Goal: Transaction & Acquisition: Download file/media

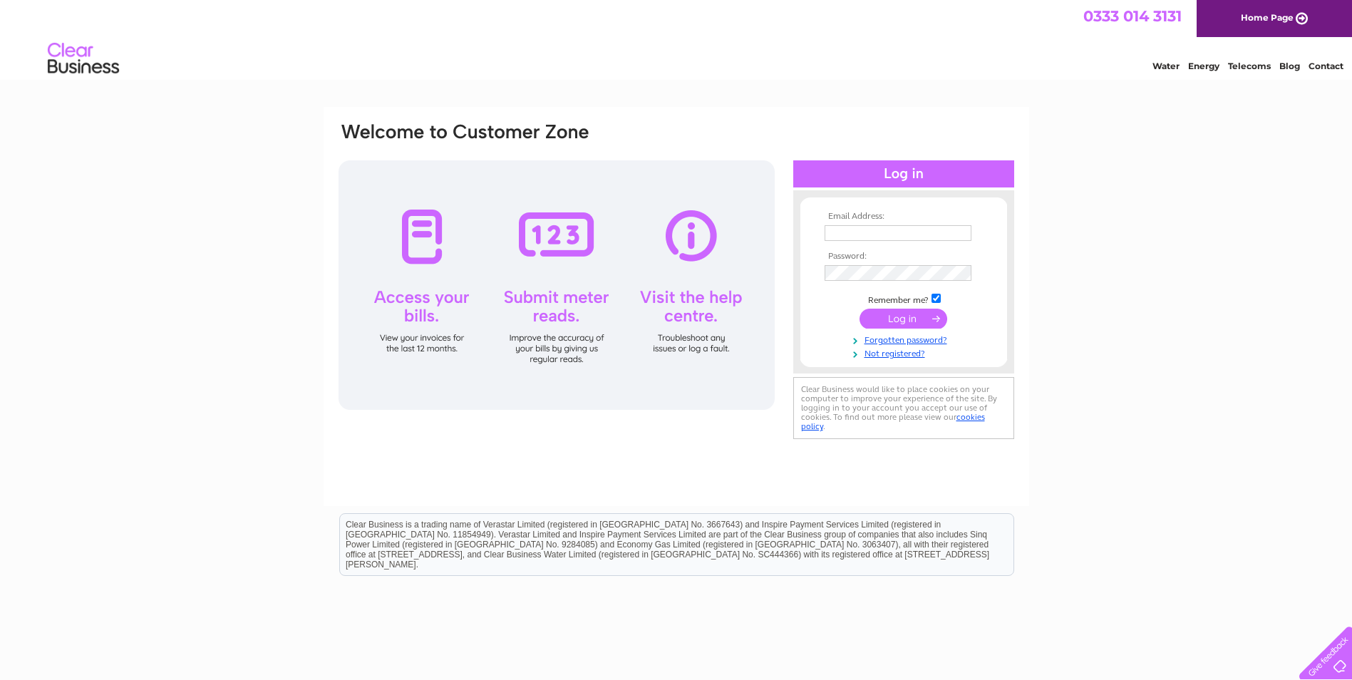
type input "jstevenson@capital-solutions.co.uk"
click at [925, 326] on input "submit" at bounding box center [904, 319] width 88 height 20
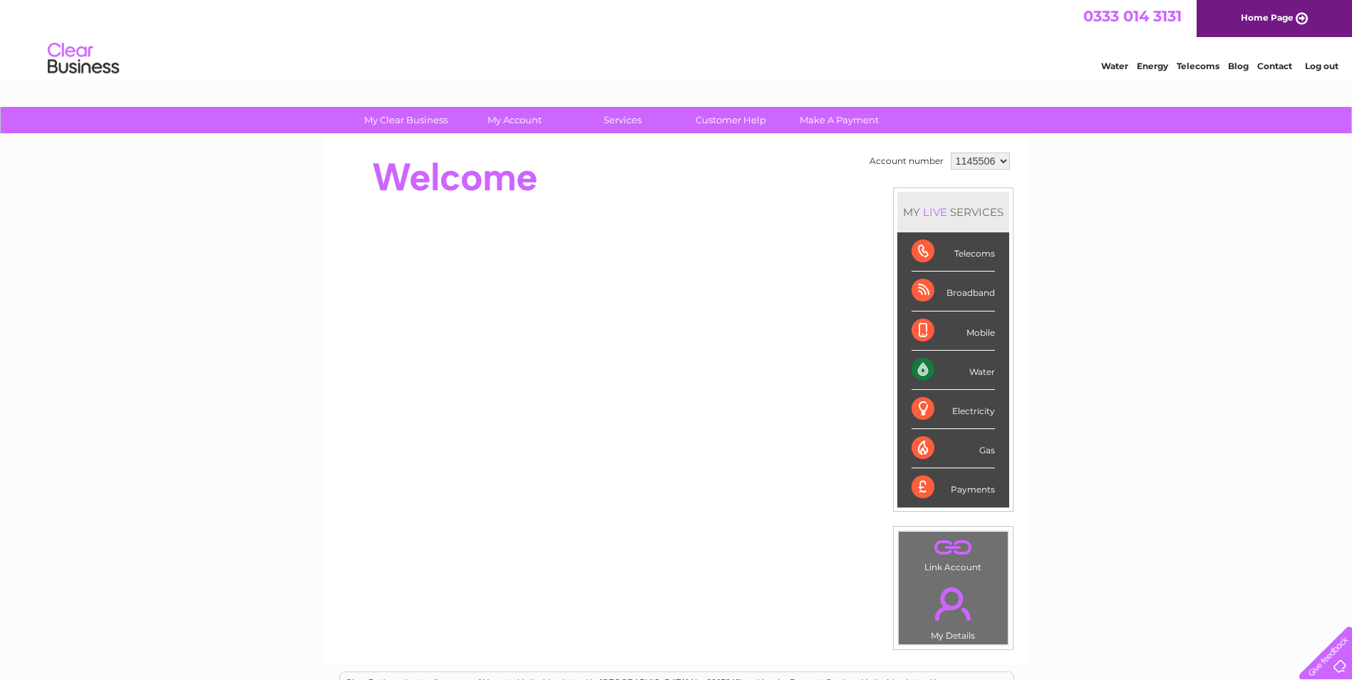
click at [965, 367] on div "Water" at bounding box center [953, 370] width 83 height 39
click at [996, 162] on select "1145506" at bounding box center [980, 161] width 59 height 17
click at [951, 153] on select "1145506" at bounding box center [980, 161] width 59 height 17
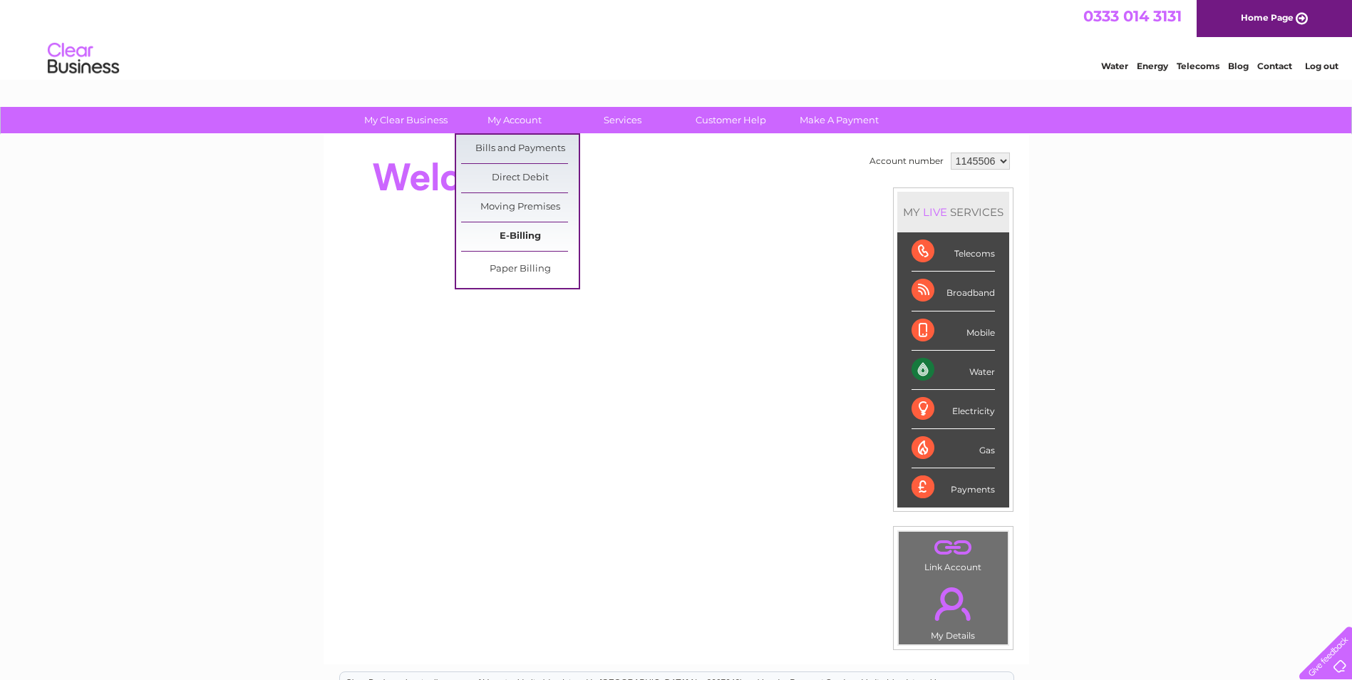
click at [542, 236] on link "E-Billing" at bounding box center [520, 236] width 118 height 29
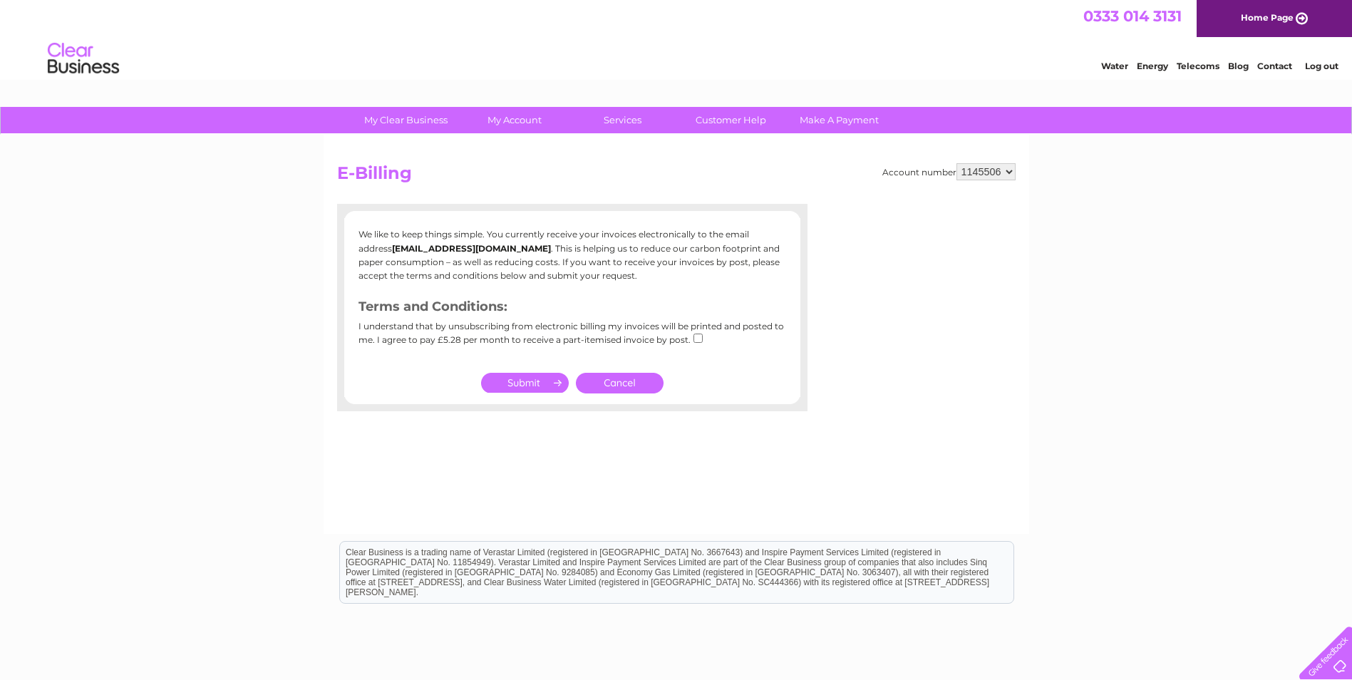
click at [597, 376] on link "Cancel" at bounding box center [620, 383] width 88 height 21
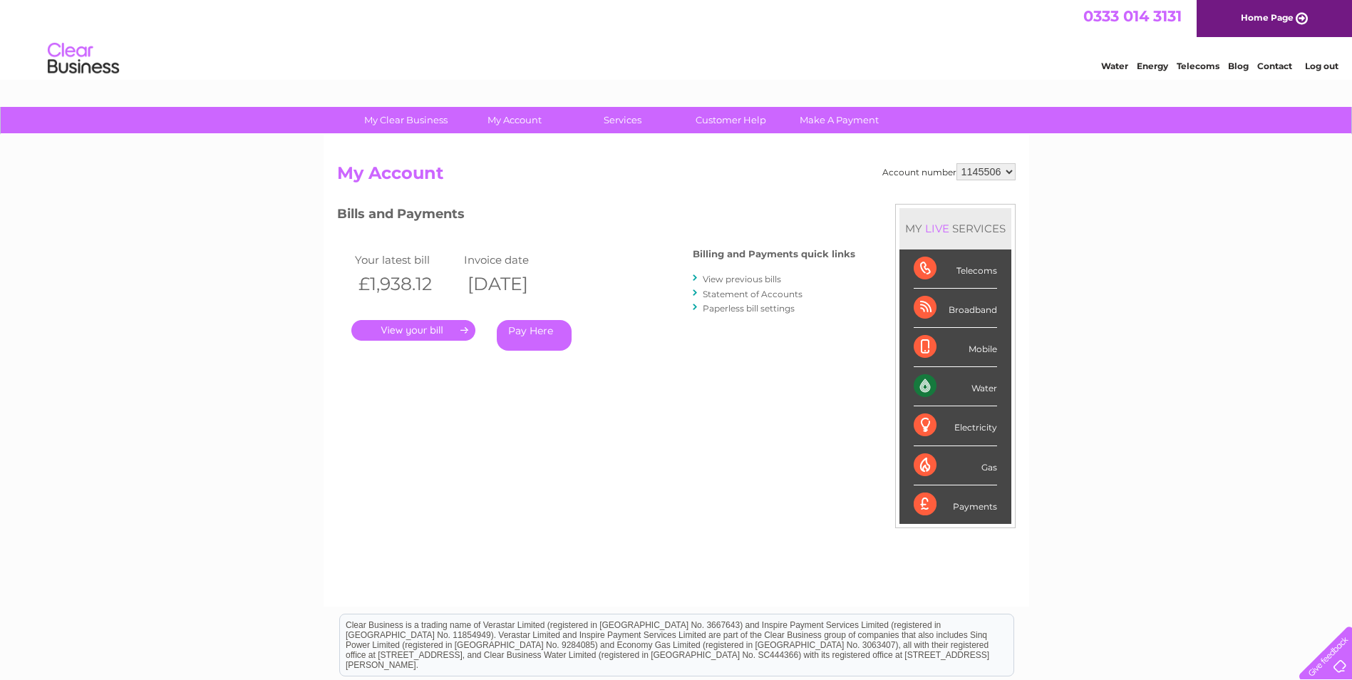
click at [440, 332] on link "." at bounding box center [413, 330] width 124 height 21
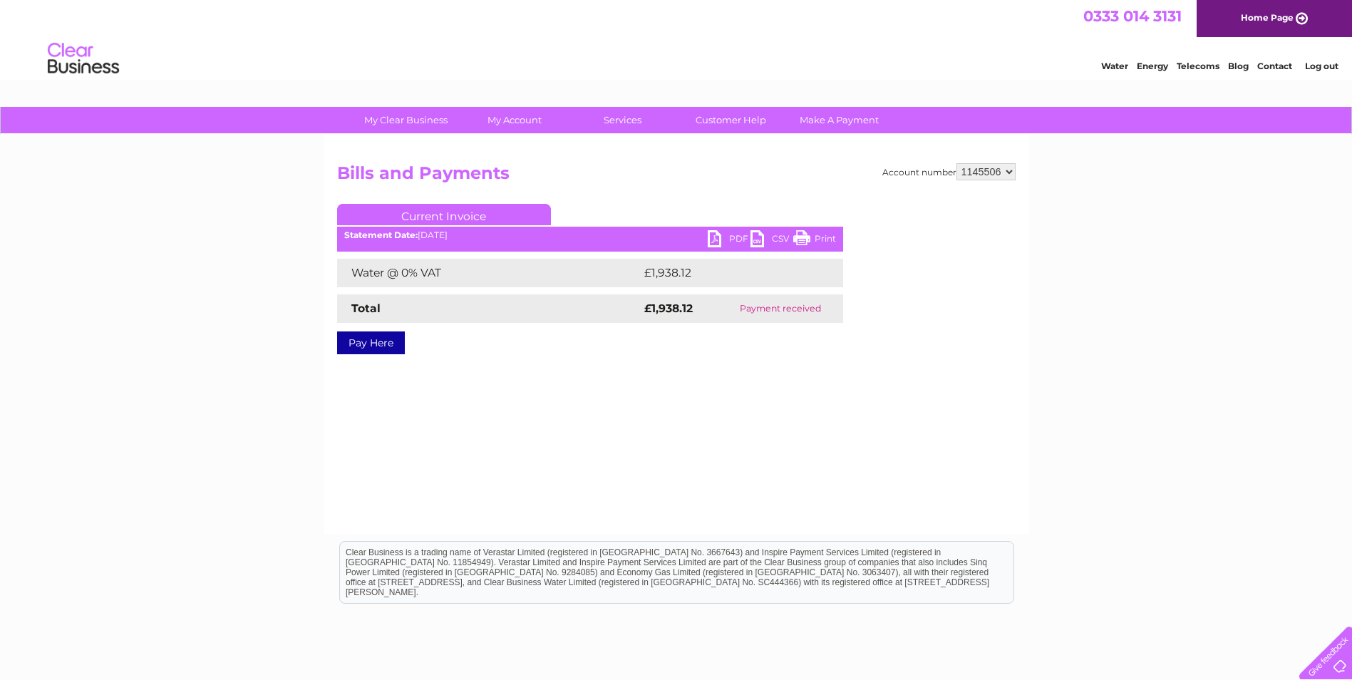
click at [774, 237] on link "CSV" at bounding box center [772, 240] width 43 height 21
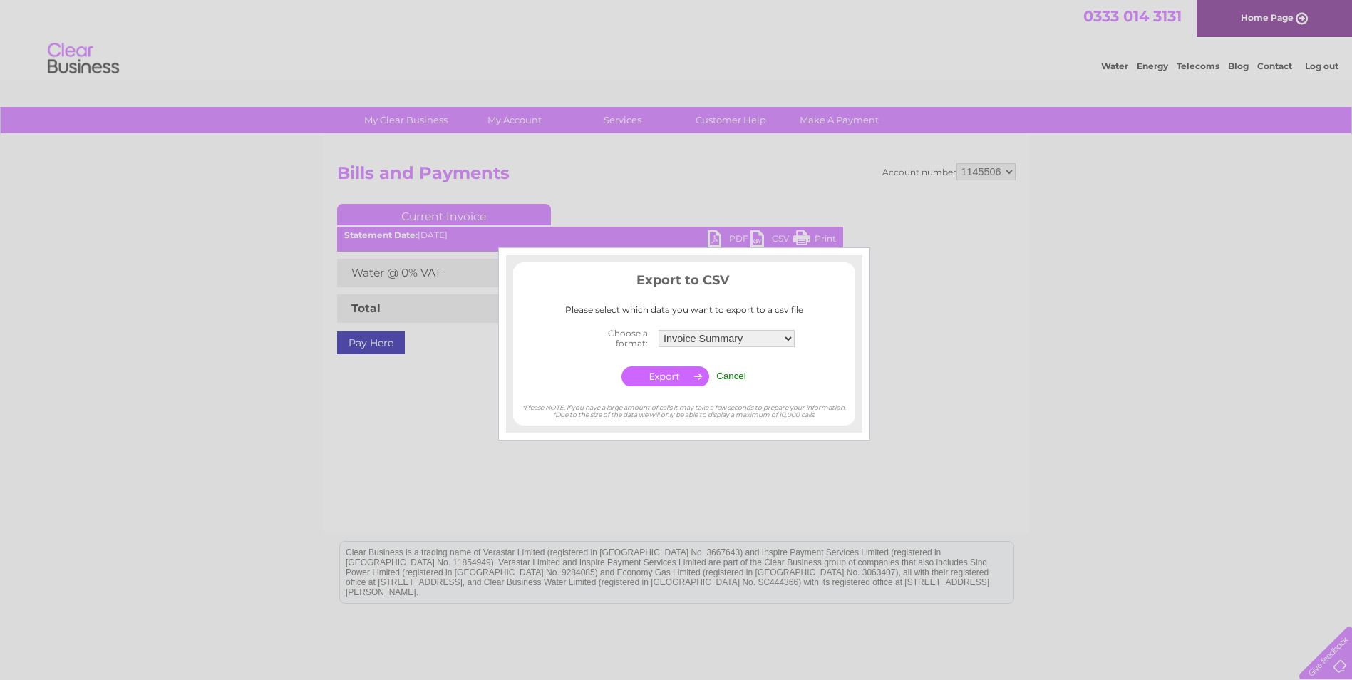
click at [678, 375] on input "button" at bounding box center [666, 376] width 88 height 20
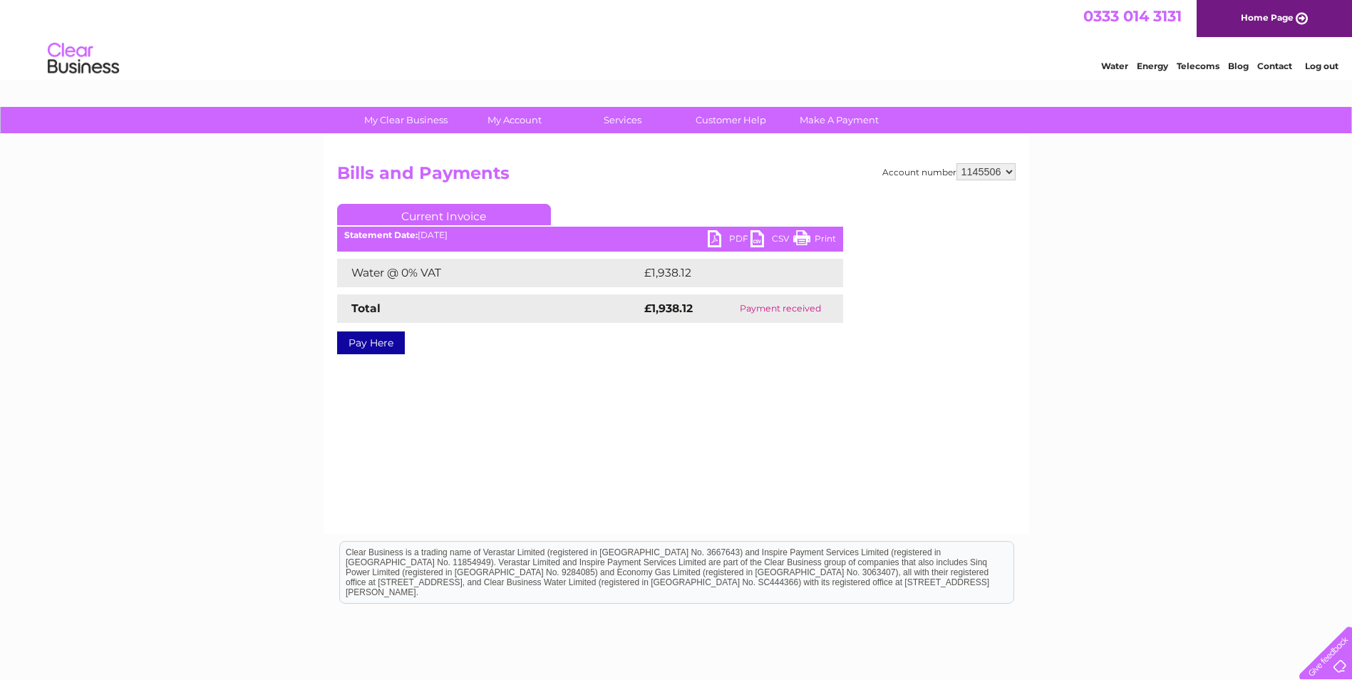
click at [727, 233] on link "PDF" at bounding box center [729, 240] width 43 height 21
click at [723, 235] on link "PDF" at bounding box center [729, 240] width 43 height 21
